Goal: Information Seeking & Learning: Learn about a topic

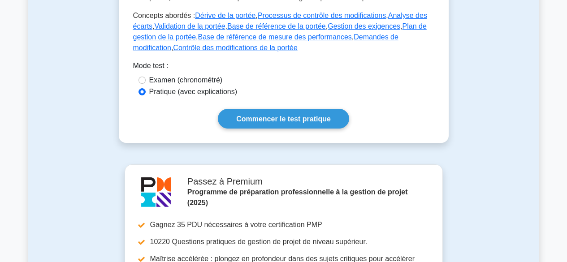
scroll to position [460, 0]
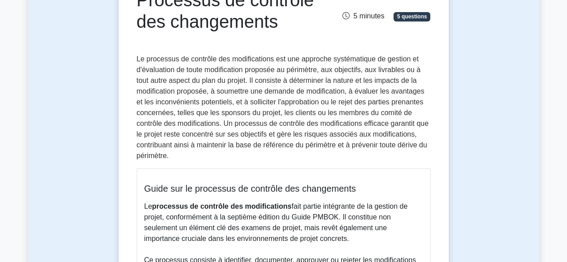
scroll to position [121, 0]
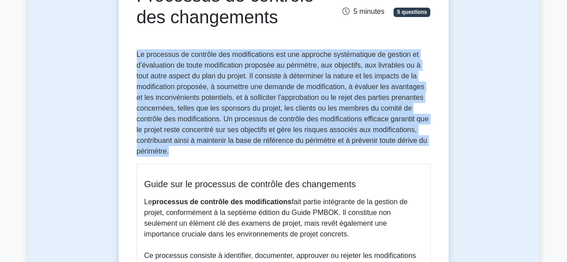
drag, startPoint x: 135, startPoint y: 54, endPoint x: 179, endPoint y: 149, distance: 104.7
copy font "Le processus de contrôle des modifications est une approche systématique de ges…"
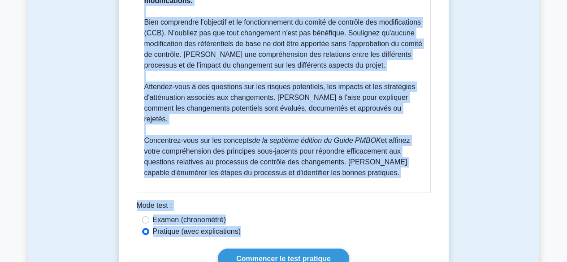
scroll to position [535, 0]
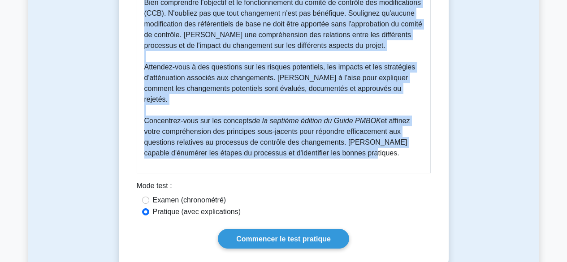
drag, startPoint x: 145, startPoint y: 181, endPoint x: 396, endPoint y: 157, distance: 252.2
copy div "Guide sur le processus de contrôle des changements Le processus de contrôle des…"
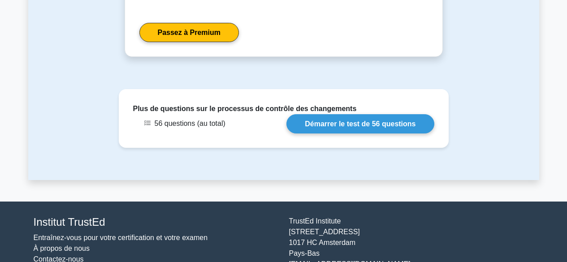
scroll to position [1009, 0]
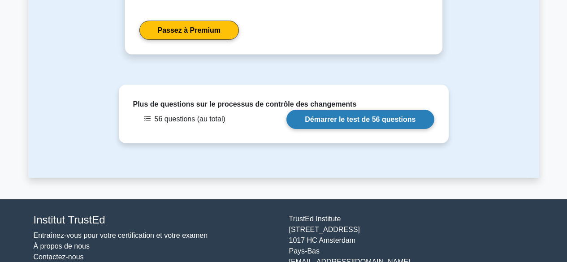
click at [367, 119] on link "Démarrer le test de 56 questions" at bounding box center [359, 119] width 147 height 19
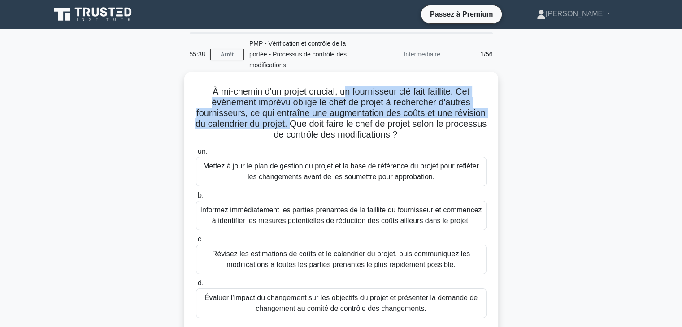
drag, startPoint x: 343, startPoint y: 92, endPoint x: 328, endPoint y: 125, distance: 36.5
click at [328, 125] on font "À mi-chemin d'un projet crucial, un fournisseur clé fait faillite. Cet événemen…" at bounding box center [340, 113] width 291 height 53
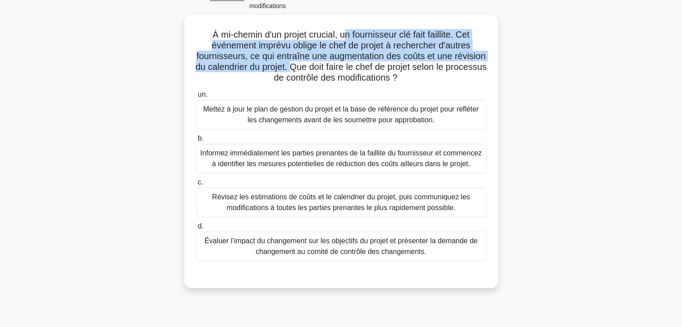
scroll to position [70, 0]
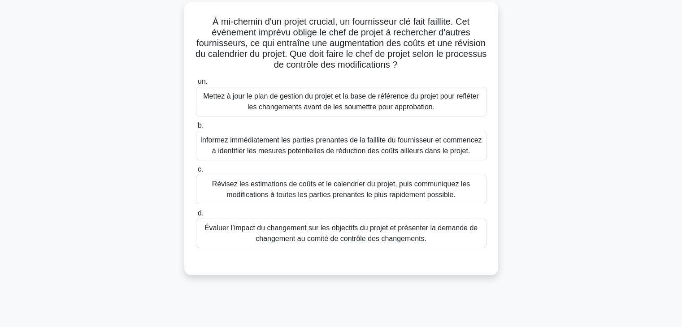
click at [402, 238] on font "Évaluer l’impact du changement sur les objectifs du projet et présenter la dema…" at bounding box center [340, 233] width 273 height 18
click at [196, 216] on input "d. Évaluer l’impact du changement sur les objectifs du projet et présenter la d…" at bounding box center [196, 214] width 0 height 6
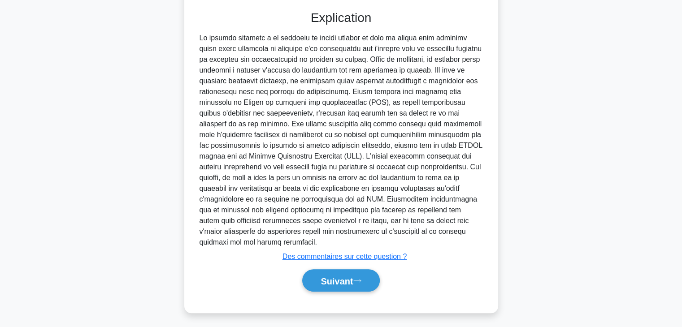
scroll to position [308, 0]
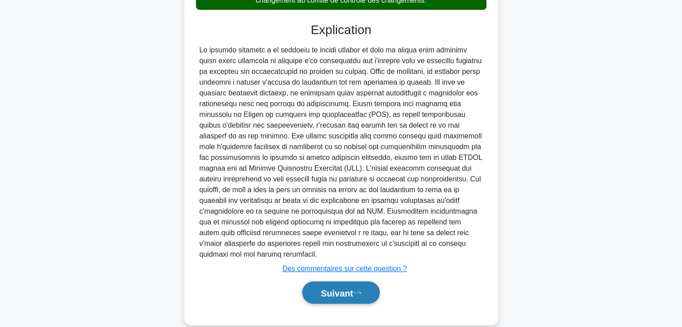
click at [351, 262] on font "Suivant" at bounding box center [336, 293] width 32 height 10
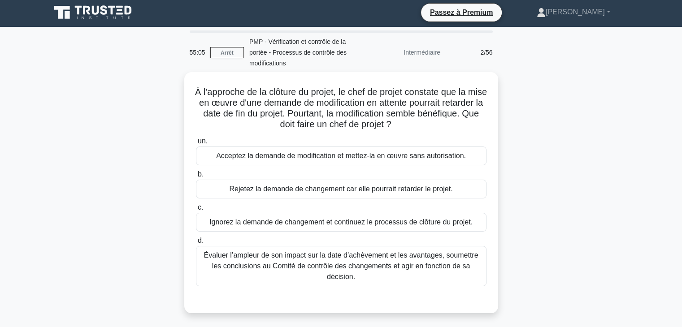
scroll to position [1, 0]
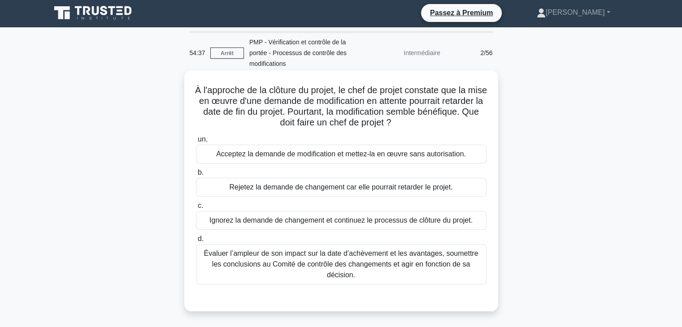
click at [456, 257] on font "Évaluer l’ampleur de son impact sur la date d’achèvement et les avantages, soum…" at bounding box center [341, 264] width 274 height 29
click at [196, 242] on input "d. Évaluer l’ampleur de son impact sur la date d’achèvement et les avantages, s…" at bounding box center [196, 239] width 0 height 6
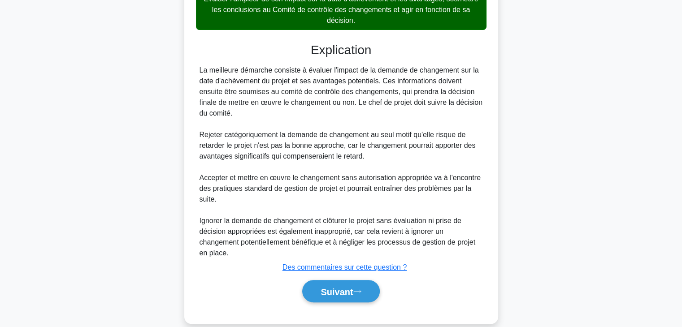
scroll to position [269, 0]
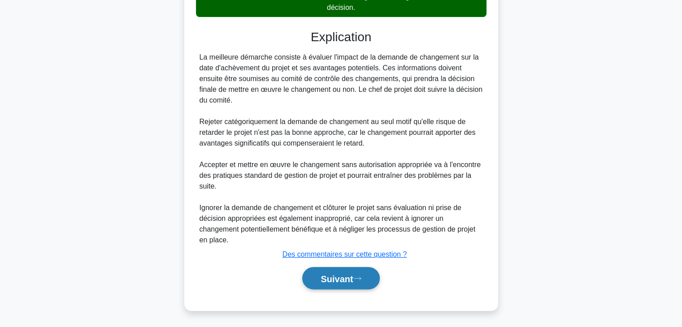
click at [353, 262] on font "Suivant" at bounding box center [336, 279] width 32 height 10
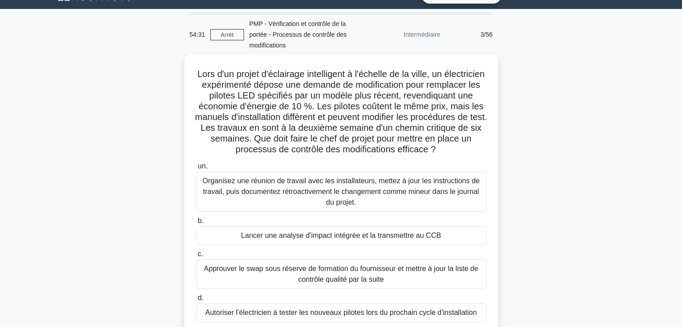
scroll to position [19, 0]
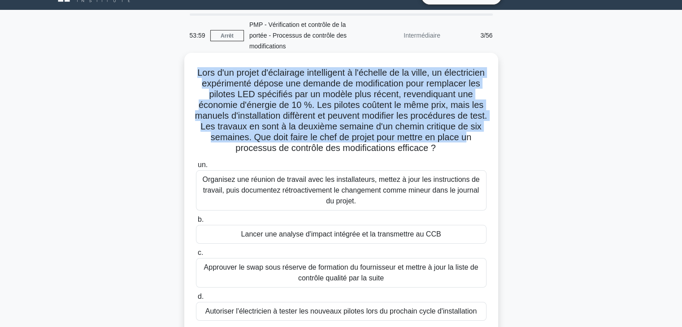
drag, startPoint x: 213, startPoint y: 74, endPoint x: 314, endPoint y: 146, distance: 124.0
click at [314, 146] on h5 "Lors d'un projet d'éclairage intelligent à l'échelle de la ville, un électricie…" at bounding box center [341, 110] width 292 height 87
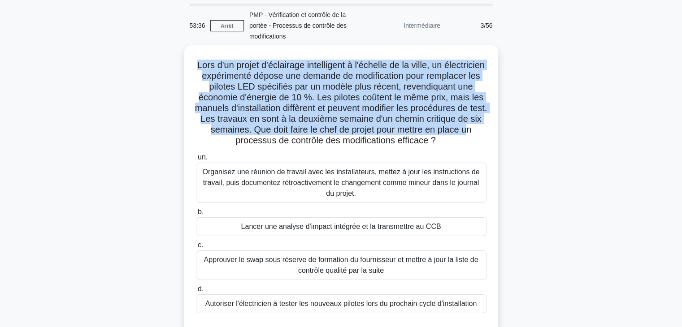
scroll to position [28, 0]
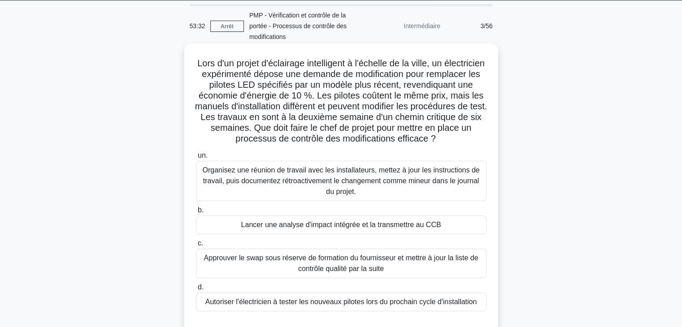
click at [408, 229] on font "Lancer une analyse d'impact intégrée et la transmettre au CCB" at bounding box center [341, 225] width 200 height 8
click at [449, 234] on div "Lancer une analyse d'impact intégrée et la transmettre au CCB" at bounding box center [341, 225] width 290 height 19
click at [196, 213] on input "b. Lancer une analyse d'impact intégrée et la transmettre au CCB" at bounding box center [196, 211] width 0 height 6
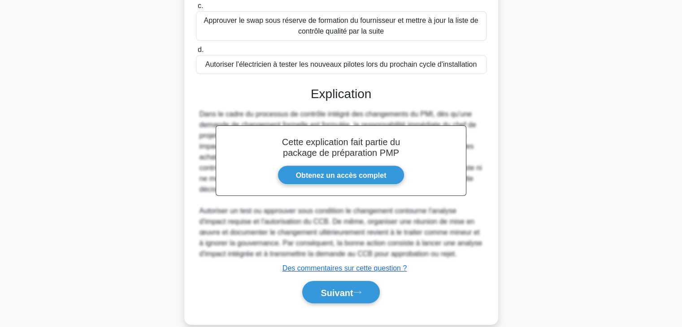
scroll to position [280, 0]
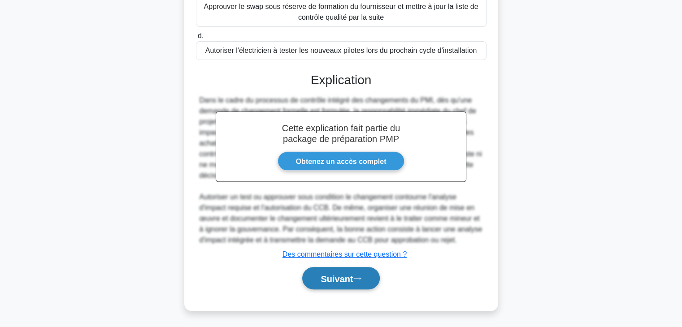
click at [342, 262] on font "Suivant" at bounding box center [336, 279] width 32 height 10
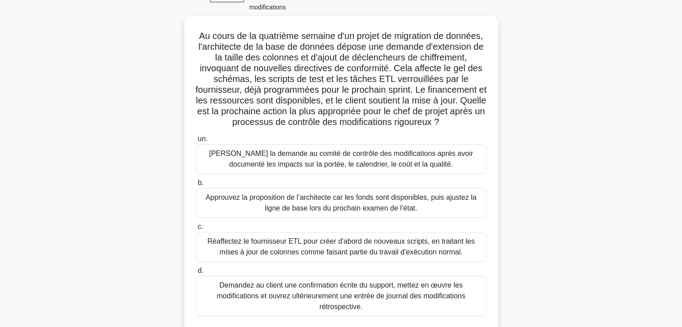
scroll to position [31, 0]
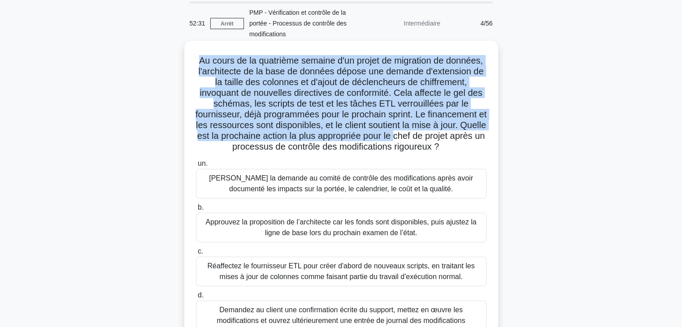
drag, startPoint x: 215, startPoint y: 59, endPoint x: 227, endPoint y: 142, distance: 84.2
click at [227, 142] on font "Au cours de la quatrième semaine d'un projet de migration de données, l'archite…" at bounding box center [340, 104] width 291 height 96
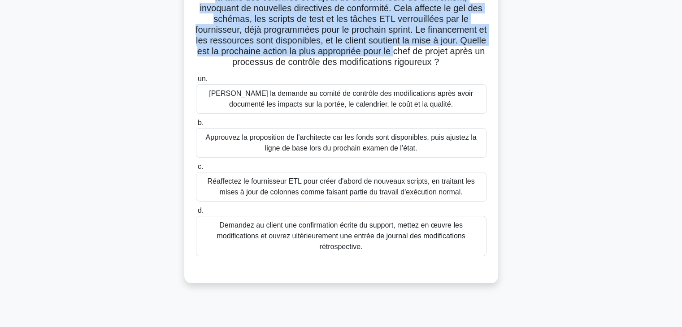
scroll to position [127, 0]
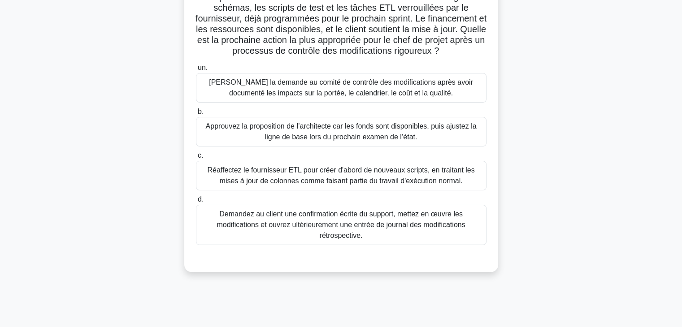
click at [350, 97] on font "Soumettez la demande au comité de contrôle des modifications après avoir docume…" at bounding box center [341, 87] width 264 height 18
click at [196, 71] on input "un. Soumettez la demande au comité de contrôle des modifications après avoir do…" at bounding box center [196, 68] width 0 height 6
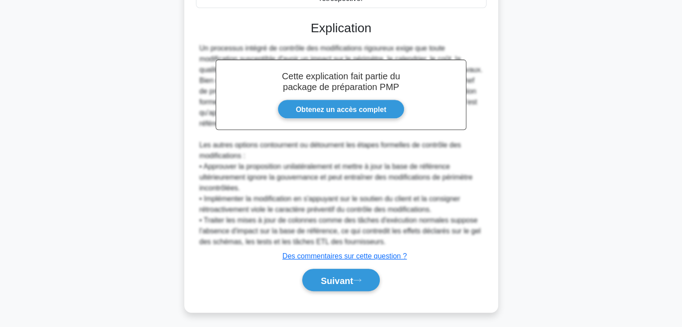
scroll to position [377, 0]
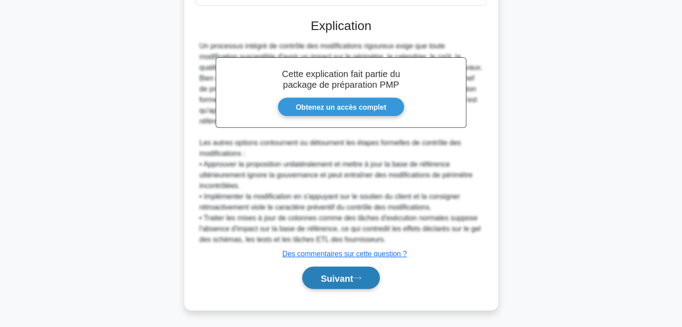
click at [342, 262] on font "Suivant" at bounding box center [336, 278] width 32 height 10
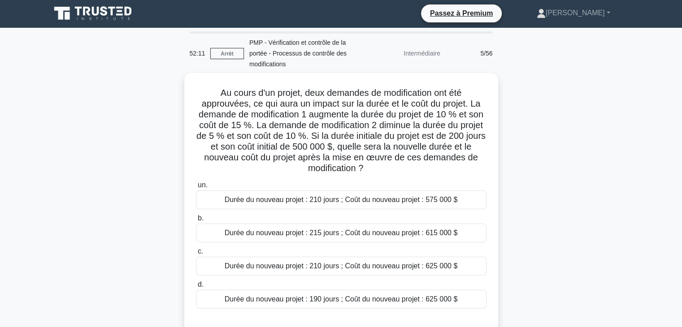
scroll to position [0, 0]
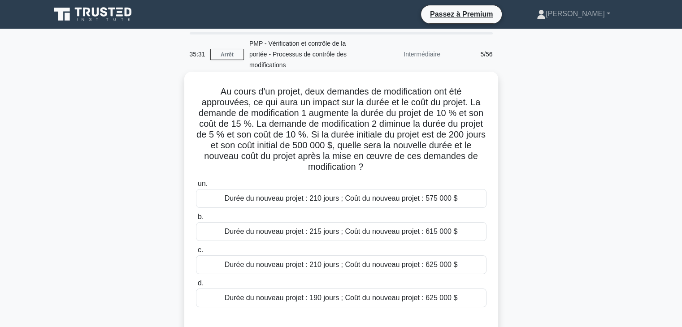
click at [409, 262] on font "Durée du nouveau projet : 210 jours ; Coût du nouveau projet : 625 000 $" at bounding box center [341, 265] width 233 height 8
click at [196, 253] on input "c. Durée du nouveau projet : 210 jours ; Coût du nouveau projet : 625 000 $" at bounding box center [196, 250] width 0 height 6
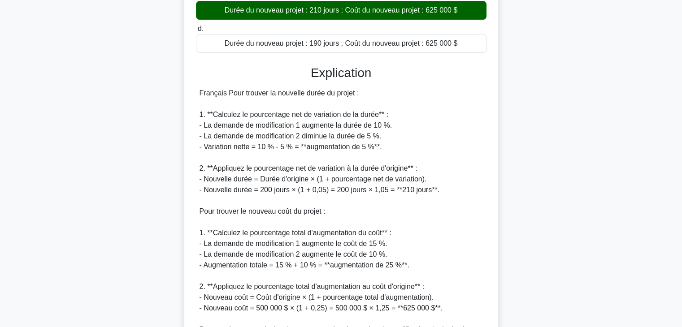
scroll to position [344, 0]
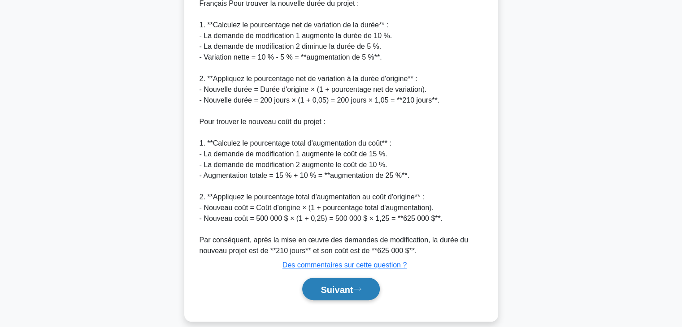
click at [334, 262] on font "Suivant" at bounding box center [336, 290] width 32 height 10
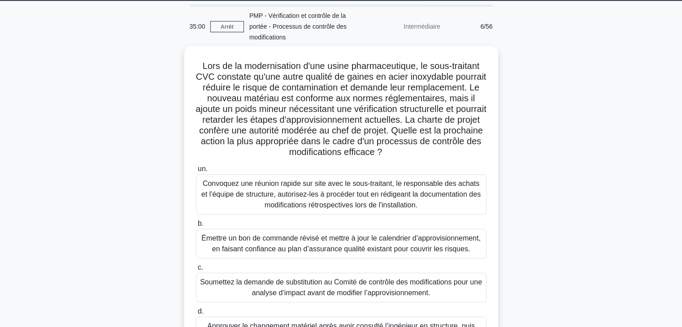
scroll to position [22, 0]
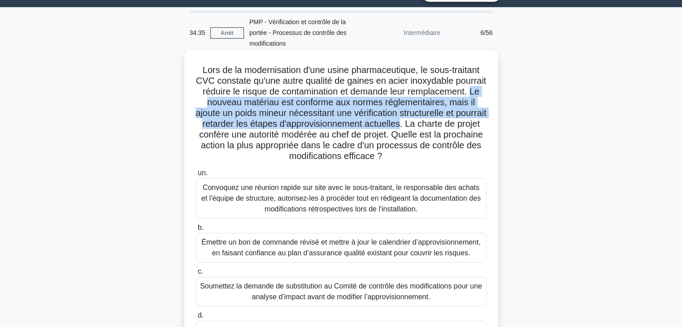
drag, startPoint x: 277, startPoint y: 104, endPoint x: 318, endPoint y: 136, distance: 51.5
click at [318, 136] on font "Lors de la modernisation d'une usine pharmaceutique, le sous-traitant CVC const…" at bounding box center [340, 113] width 290 height 96
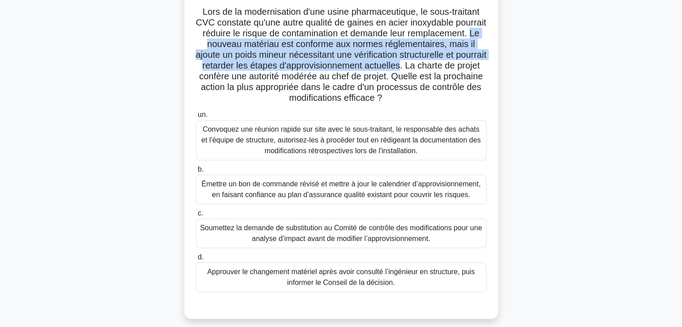
scroll to position [84, 0]
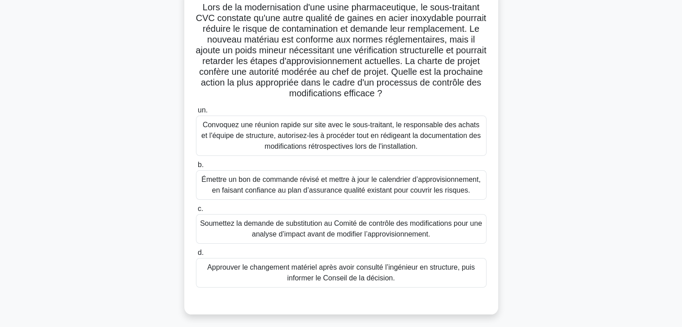
click at [445, 236] on font "Soumettez la demande de substitution au Comité de contrôle des modifications po…" at bounding box center [341, 229] width 282 height 18
click at [196, 212] on input "c. Soumettez la demande de substitution au Comité de contrôle des modifications…" at bounding box center [196, 209] width 0 height 6
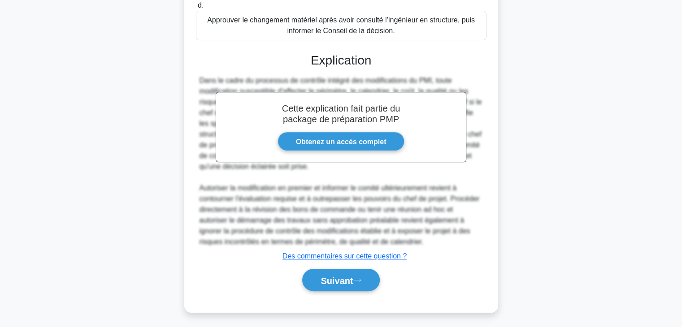
scroll to position [344, 0]
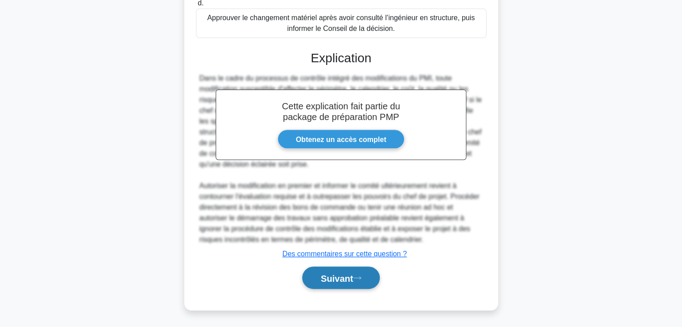
click at [335, 262] on font "Suivant" at bounding box center [336, 278] width 32 height 10
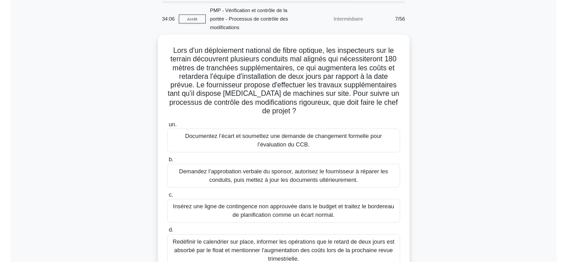
scroll to position [7, 0]
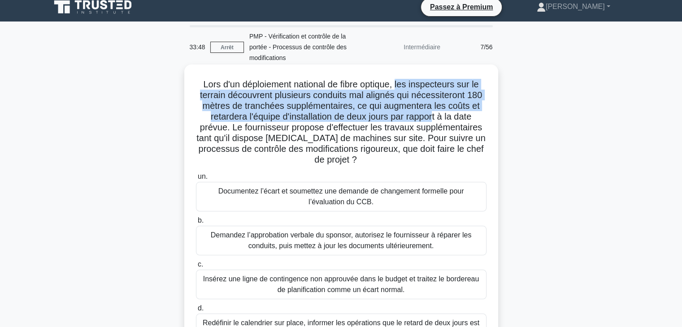
drag, startPoint x: 400, startPoint y: 83, endPoint x: 434, endPoint y: 121, distance: 51.1
click at [434, 121] on font "Lors d'un déploiement national de fibre optique, les inspecteurs sur le terrain…" at bounding box center [340, 121] width 289 height 85
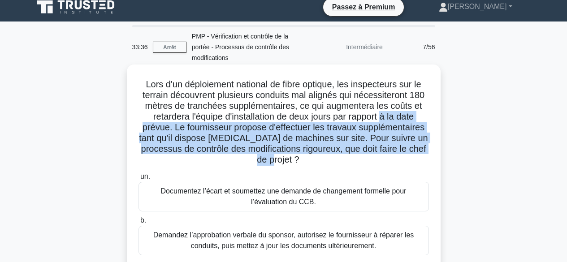
drag, startPoint x: 385, startPoint y: 120, endPoint x: 350, endPoint y: 158, distance: 51.4
click at [350, 158] on h5 "Lors d'un déploiement national de fibre optique, les inspecteurs sur le terrain…" at bounding box center [284, 122] width 292 height 87
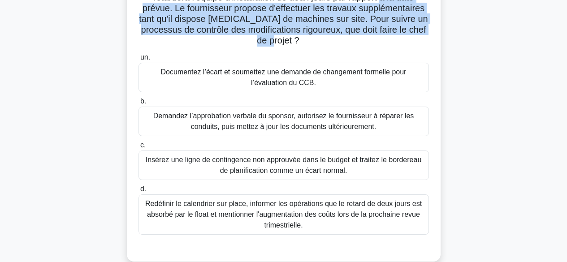
scroll to position [128, 0]
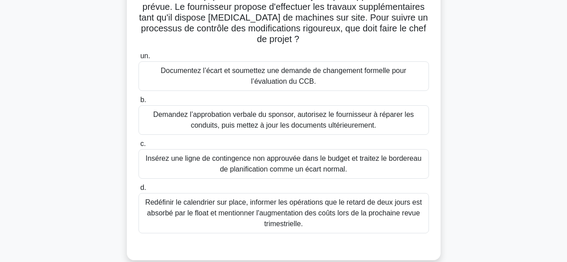
click at [340, 76] on font "Documentez l’écart et soumettez une demande de changement formelle pour l’évalu…" at bounding box center [284, 76] width 282 height 22
click at [139, 59] on input "un. Documentez l’écart et soumettez une demande de changement formelle pour l’é…" at bounding box center [139, 56] width 0 height 6
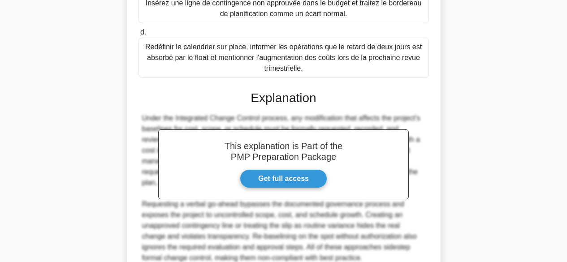
scroll to position [366, 0]
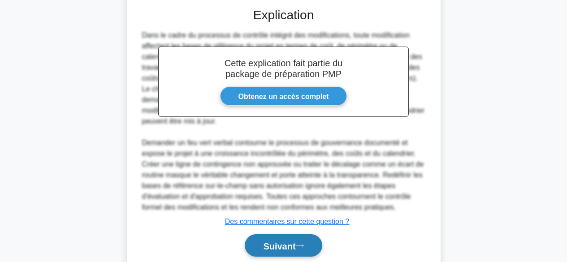
click at [295, 249] on font "Suivant" at bounding box center [279, 246] width 32 height 10
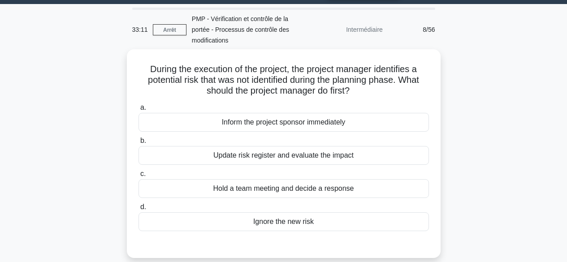
scroll to position [15, 0]
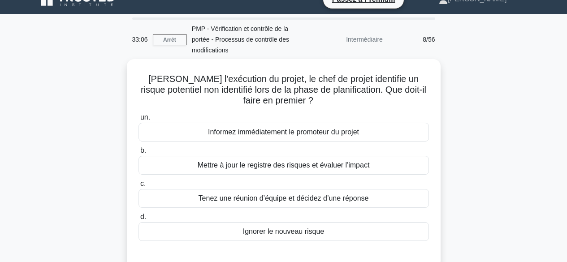
click at [497, 125] on div "Durant l'exécution du projet, le chef de projet identifie un risque potentiel n…" at bounding box center [283, 169] width 511 height 220
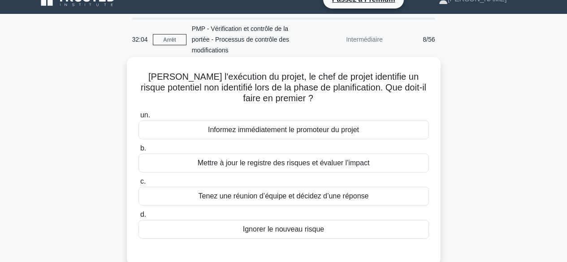
click at [382, 165] on div "Mettre à jour le registre des risques et évaluer l'impact" at bounding box center [284, 163] width 290 height 19
click at [139, 152] on input "b. Mettre à jour le registre des risques et évaluer l'impact" at bounding box center [139, 149] width 0 height 6
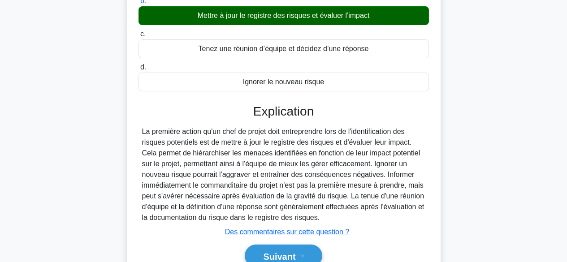
scroll to position [222, 0]
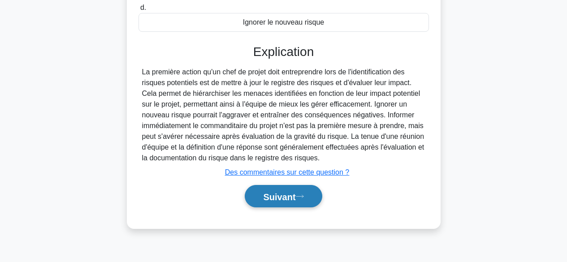
click at [277, 198] on font "Suivant" at bounding box center [279, 197] width 32 height 10
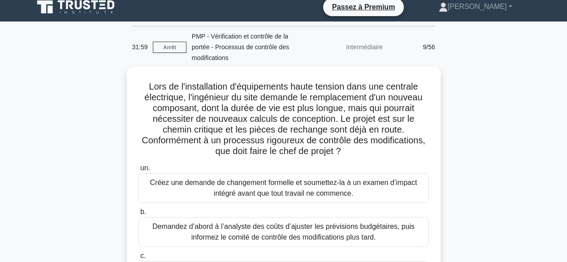
scroll to position [0, 0]
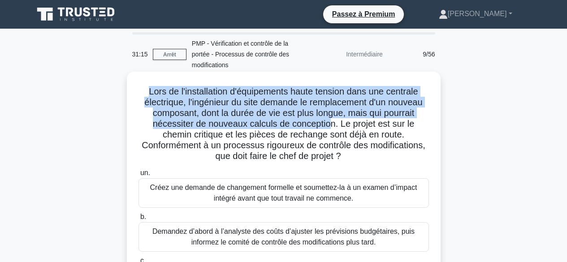
drag, startPoint x: 143, startPoint y: 89, endPoint x: 331, endPoint y: 123, distance: 191.2
click at [331, 123] on h5 "Lors de l'installation d'équipements haute tension dans une centrale électrique…" at bounding box center [284, 124] width 292 height 76
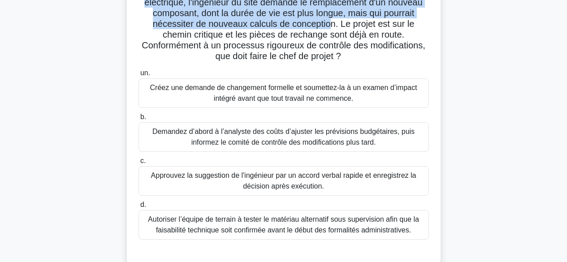
scroll to position [94, 0]
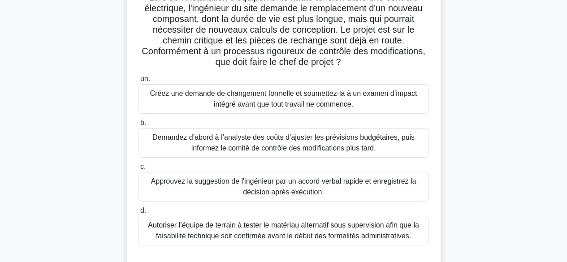
click at [363, 98] on font "Créez une demande de changement formelle et soumettez-la à un examen d’impact i…" at bounding box center [283, 99] width 267 height 18
click at [139, 82] on input "un. Créez une demande de changement formelle et soumettez-la à un examen d’impa…" at bounding box center [139, 79] width 0 height 6
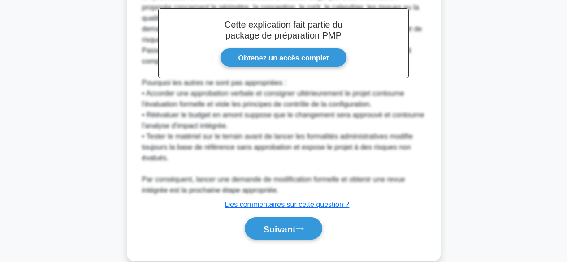
scroll to position [390, 0]
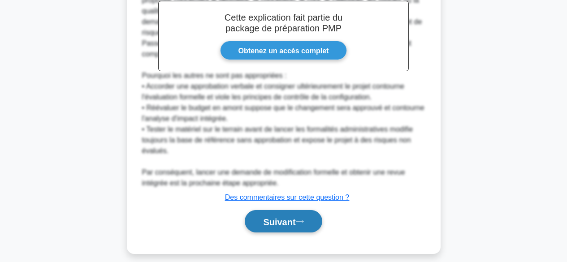
click at [300, 222] on icon at bounding box center [299, 221] width 7 height 3
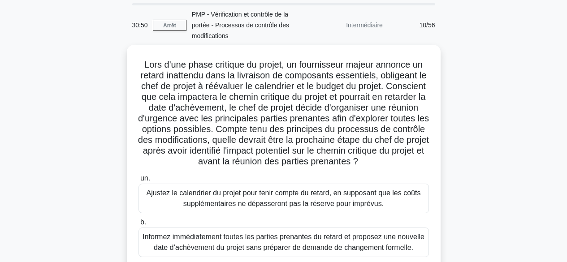
scroll to position [23, 0]
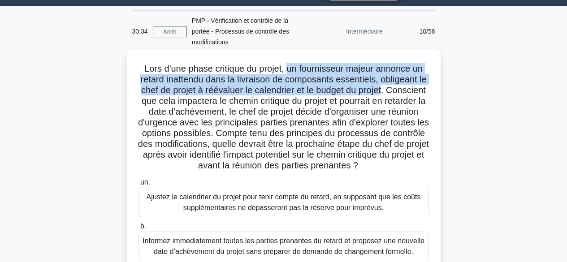
drag, startPoint x: 289, startPoint y: 68, endPoint x: 412, endPoint y: 91, distance: 125.4
click at [412, 91] on font "Lors d'une phase critique du projet, un fournisseur majeur annonce un retard in…" at bounding box center [283, 117] width 291 height 107
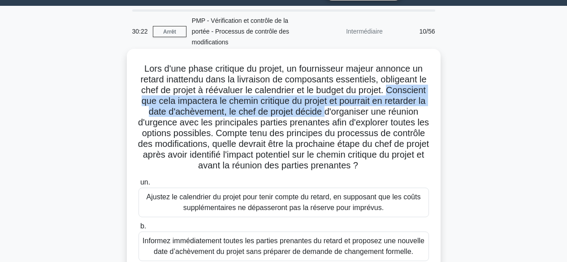
drag, startPoint x: 139, startPoint y: 100, endPoint x: 365, endPoint y: 113, distance: 226.3
click at [365, 113] on font "Lors d'une phase critique du projet, un fournisseur majeur annonce un retard in…" at bounding box center [283, 117] width 291 height 107
drag, startPoint x: 260, startPoint y: 132, endPoint x: 409, endPoint y: 167, distance: 153.3
click at [409, 167] on h5 "Lors d'une phase critique du projet, un fournisseur majeur annonce un retard in…" at bounding box center [284, 117] width 292 height 108
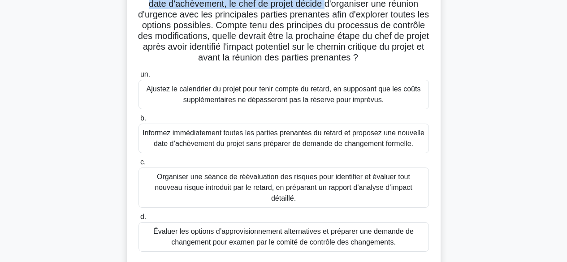
scroll to position [145, 0]
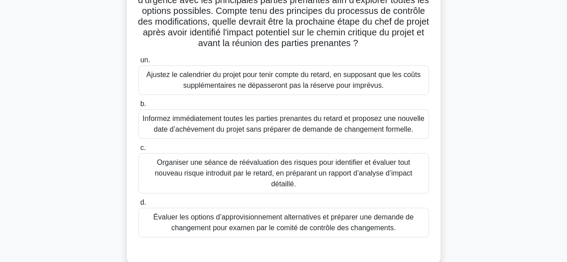
click at [401, 223] on font "Évaluer les options d’approvisionnement alternatives et préparer une demande de…" at bounding box center [284, 223] width 282 height 22
click at [139, 206] on input "d. Évaluer les options d’approvisionnement alternatives et préparer une demande…" at bounding box center [139, 203] width 0 height 6
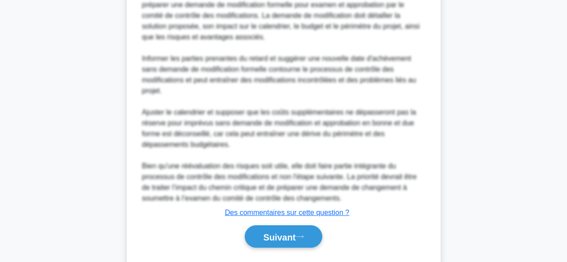
scroll to position [550, 0]
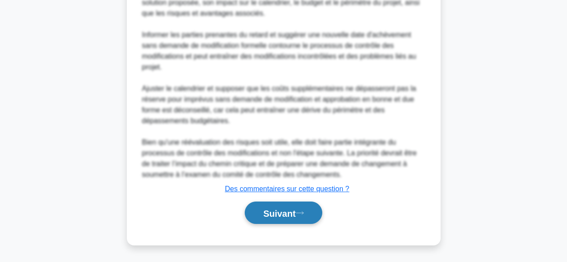
click at [300, 213] on icon at bounding box center [300, 213] width 8 height 5
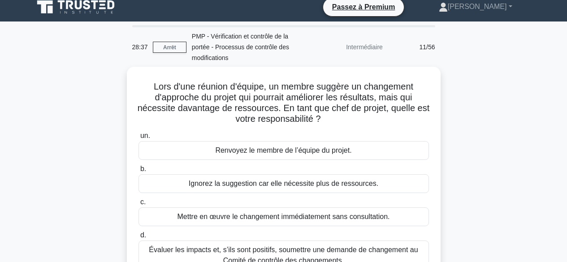
scroll to position [4, 0]
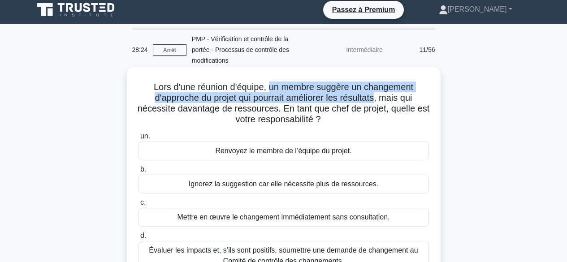
drag, startPoint x: 269, startPoint y: 90, endPoint x: 379, endPoint y: 100, distance: 110.3
click at [379, 100] on font "Lors d'une réunion d'équipe, un membre suggère un changement d'approche du proj…" at bounding box center [284, 103] width 292 height 42
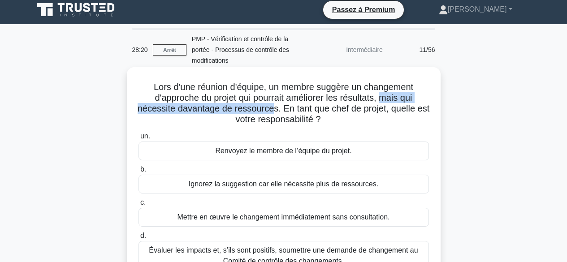
drag, startPoint x: 384, startPoint y: 99, endPoint x: 282, endPoint y: 112, distance: 103.0
click at [282, 112] on font "Lors d'une réunion d'équipe, un membre suggère un changement d'approche du proj…" at bounding box center [284, 103] width 292 height 42
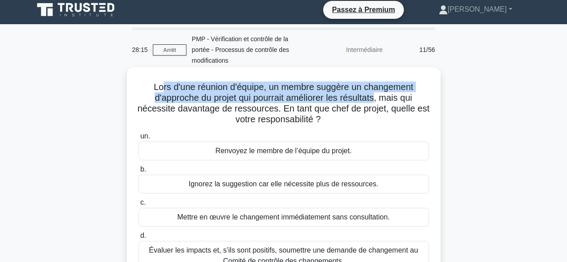
drag, startPoint x: 160, startPoint y: 90, endPoint x: 378, endPoint y: 100, distance: 218.5
click at [378, 100] on font "Lors d'une réunion d'équipe, un membre suggère un changement d'approche du proj…" at bounding box center [284, 103] width 292 height 42
drag, startPoint x: 383, startPoint y: 98, endPoint x: 401, endPoint y: 116, distance: 25.7
click at [401, 116] on h5 "Lors d'une réunion d'équipe, un membre suggère un changement d'approche du proj…" at bounding box center [284, 104] width 292 height 44
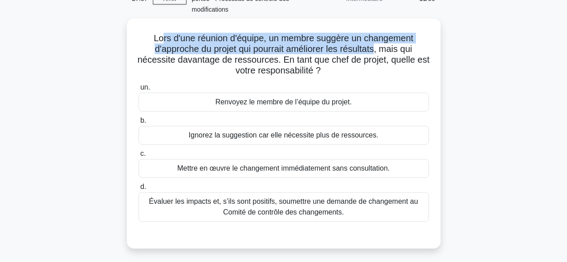
scroll to position [68, 0]
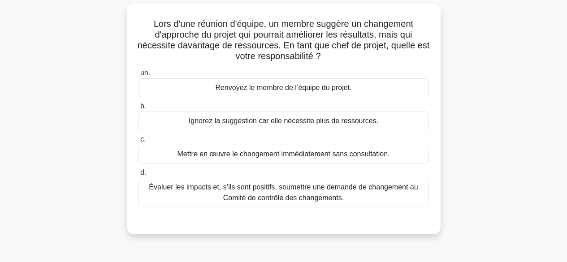
click at [375, 198] on font "Évaluer les impacts et, s’ils sont positifs, soumettre une demande de changemen…" at bounding box center [284, 193] width 282 height 22
click at [139, 176] on input "d. Évaluer les impacts et, s’ils sont positifs, soumettre une demande de change…" at bounding box center [139, 173] width 0 height 6
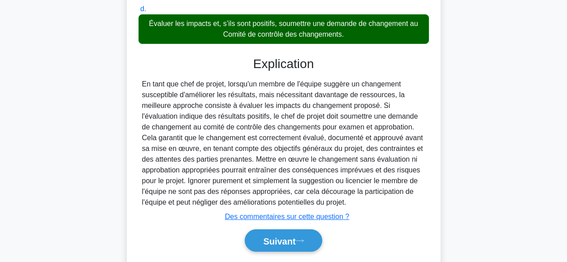
scroll to position [260, 0]
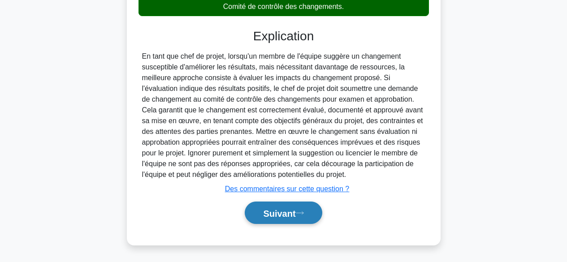
click at [295, 217] on font "Suivant" at bounding box center [279, 213] width 32 height 10
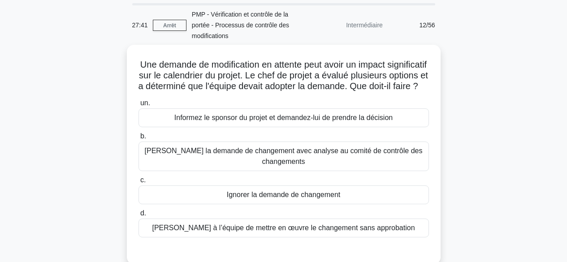
scroll to position [0, 0]
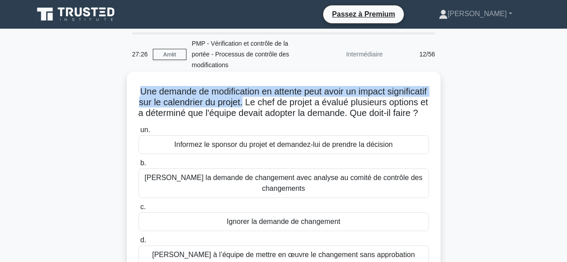
drag, startPoint x: 156, startPoint y: 91, endPoint x: 306, endPoint y: 106, distance: 150.9
click at [306, 106] on font "Une demande de modification en attente peut avoir un impact significatif sur le…" at bounding box center [283, 102] width 290 height 31
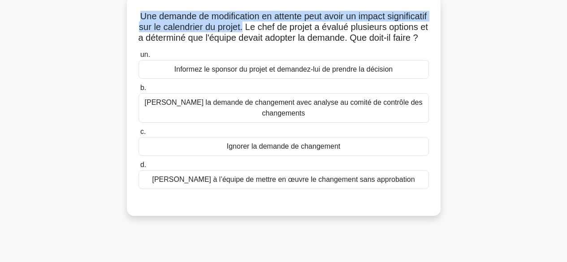
scroll to position [82, 0]
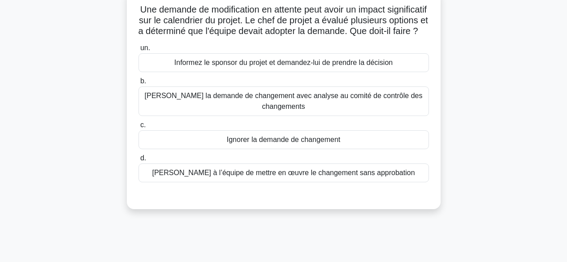
click at [367, 112] on font "Soumettre la demande de changement avec analyse au comité de contrôle des chang…" at bounding box center [284, 102] width 282 height 22
click at [139, 84] on input "b. Soumettre la demande de changement avec analyse au comité de contrôle des ch…" at bounding box center [139, 81] width 0 height 6
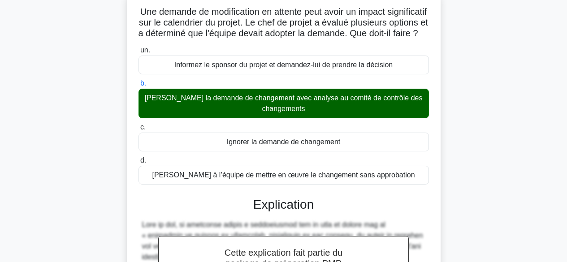
scroll to position [281, 0]
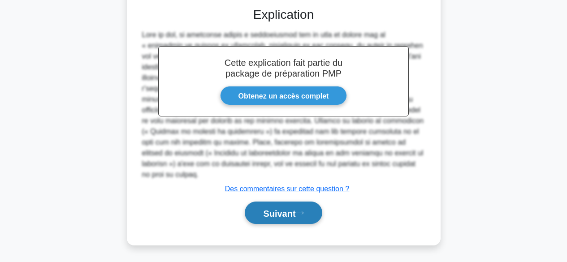
click at [299, 214] on icon at bounding box center [300, 213] width 8 height 5
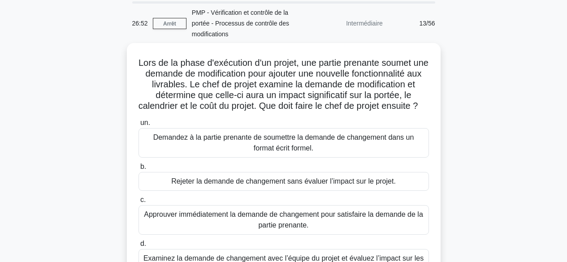
scroll to position [22, 0]
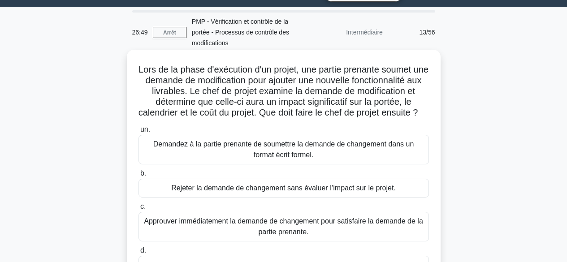
drag, startPoint x: 141, startPoint y: 67, endPoint x: 430, endPoint y: 120, distance: 294.3
click at [430, 120] on div "Lors de la phase d'exécution d'un projet, une partie prenante soumet une demand…" at bounding box center [283, 180] width 307 height 255
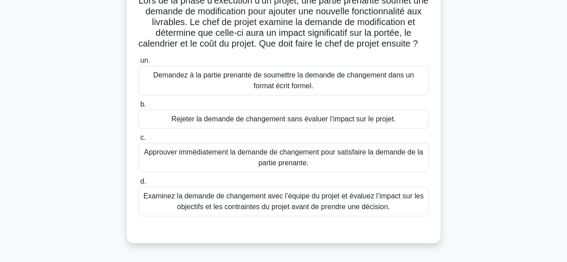
scroll to position [95, 0]
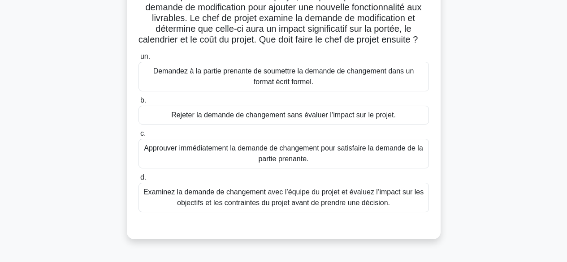
click at [394, 207] on font "Examinez la demande de changement avec l’équipe du projet et évaluez l’impact s…" at bounding box center [283, 197] width 280 height 18
click at [139, 181] on input "d. Examinez la demande de changement avec l’équipe du projet et évaluez l’impac…" at bounding box center [139, 178] width 0 height 6
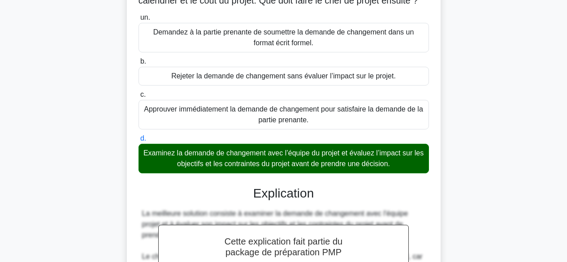
scroll to position [335, 0]
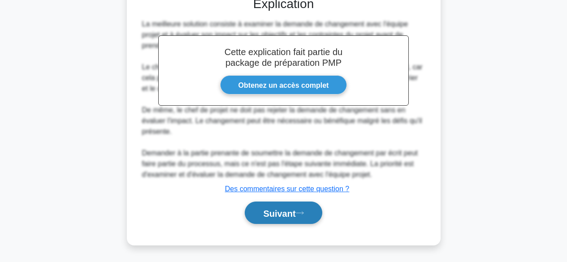
click at [280, 214] on font "Suivant" at bounding box center [279, 213] width 32 height 10
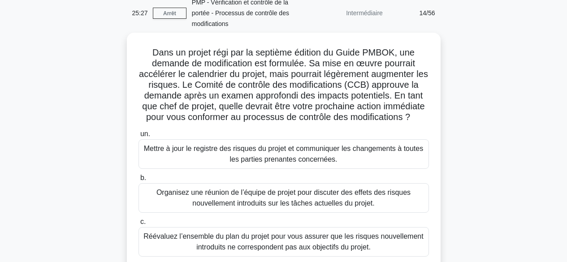
scroll to position [38, 0]
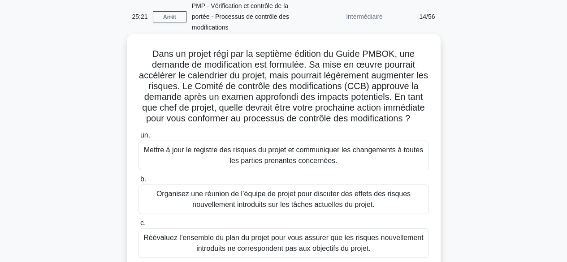
drag, startPoint x: 152, startPoint y: 53, endPoint x: 316, endPoint y: 126, distance: 178.6
click at [316, 125] on h5 "Dans un projet régi par la septième édition du Guide PMBOK, une demande de modi…" at bounding box center [284, 86] width 292 height 76
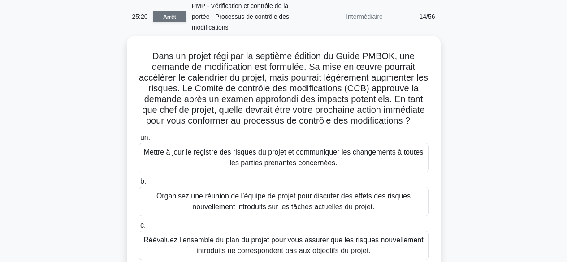
click at [170, 17] on font "Arrêt" at bounding box center [169, 17] width 13 height 6
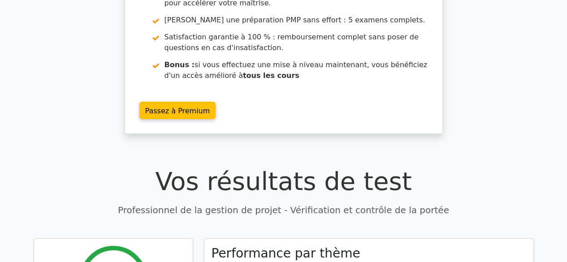
scroll to position [123, 0]
